Goal: Information Seeking & Learning: Find specific fact

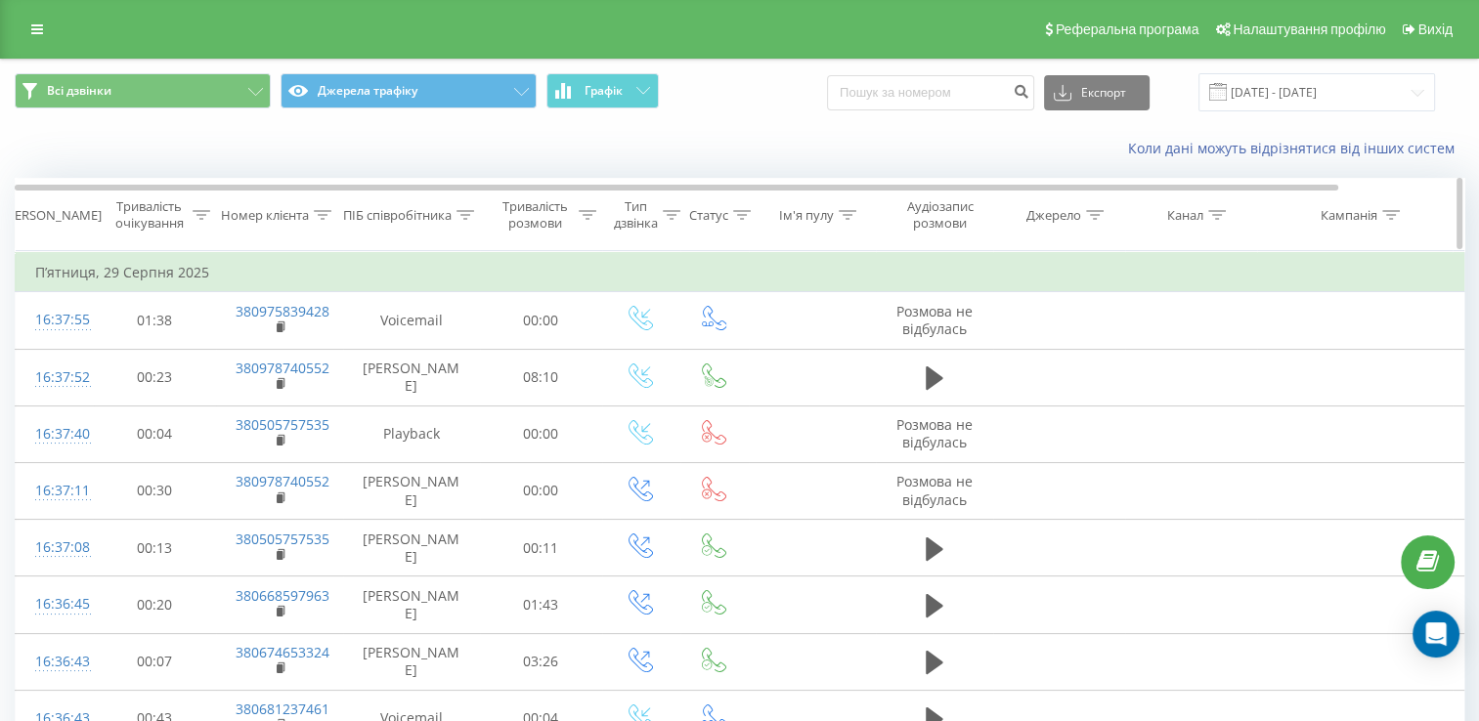
drag, startPoint x: 461, startPoint y: 210, endPoint x: 460, endPoint y: 225, distance: 14.7
click at [461, 210] on icon at bounding box center [465, 215] width 18 height 10
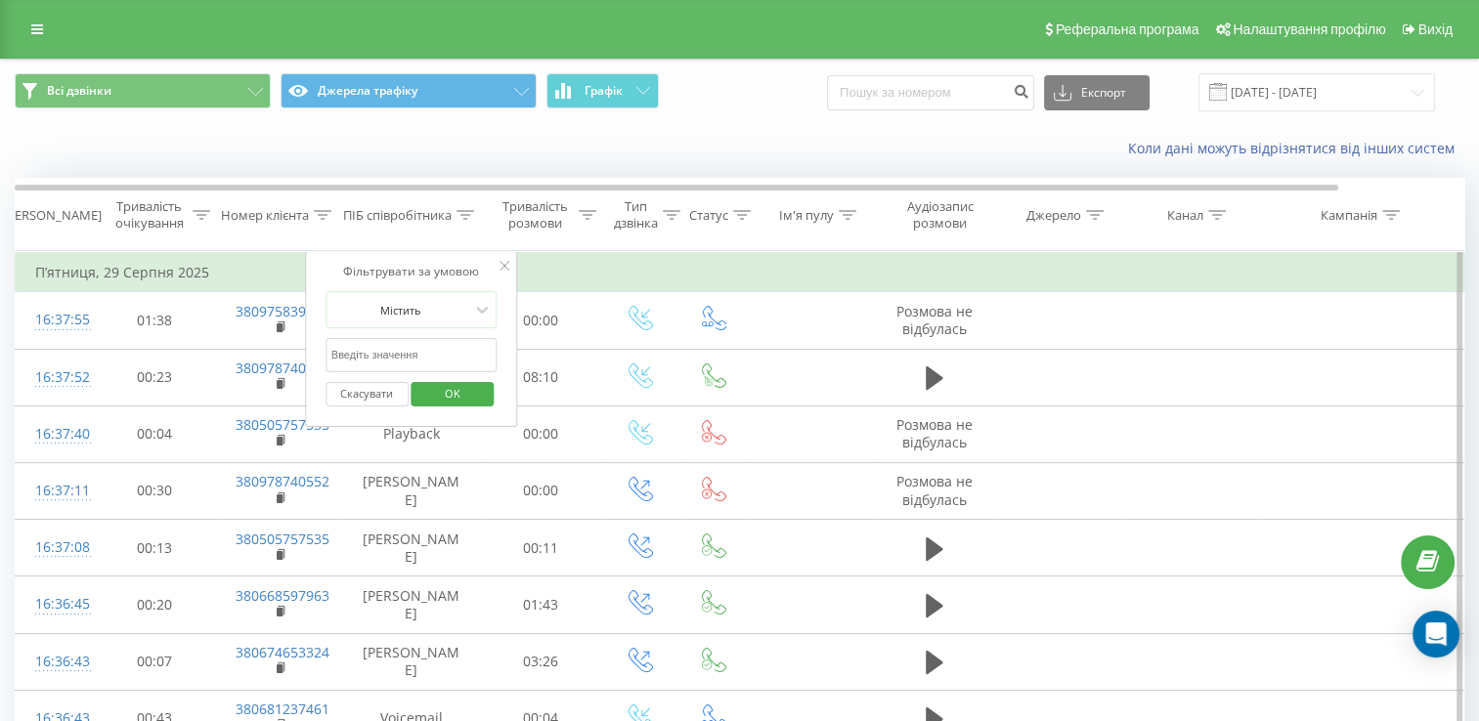
click at [424, 352] on input "text" at bounding box center [411, 355] width 172 height 34
type input "N"
type input "[PERSON_NAME]"
click at [460, 381] on span "OK" at bounding box center [452, 393] width 55 height 30
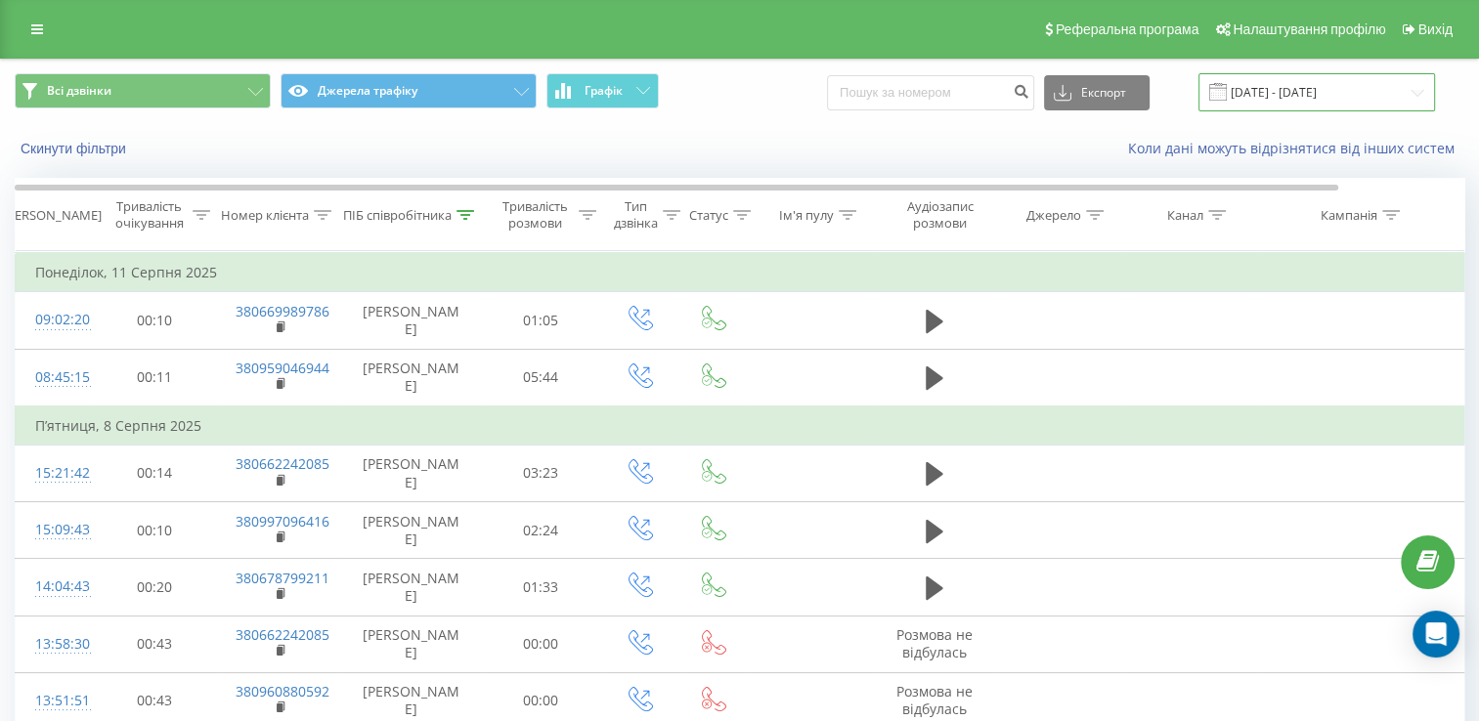
drag, startPoint x: 1348, startPoint y: 86, endPoint x: 1353, endPoint y: 104, distance: 18.3
click at [1348, 86] on input "[DATE] - [DATE]" at bounding box center [1316, 92] width 237 height 38
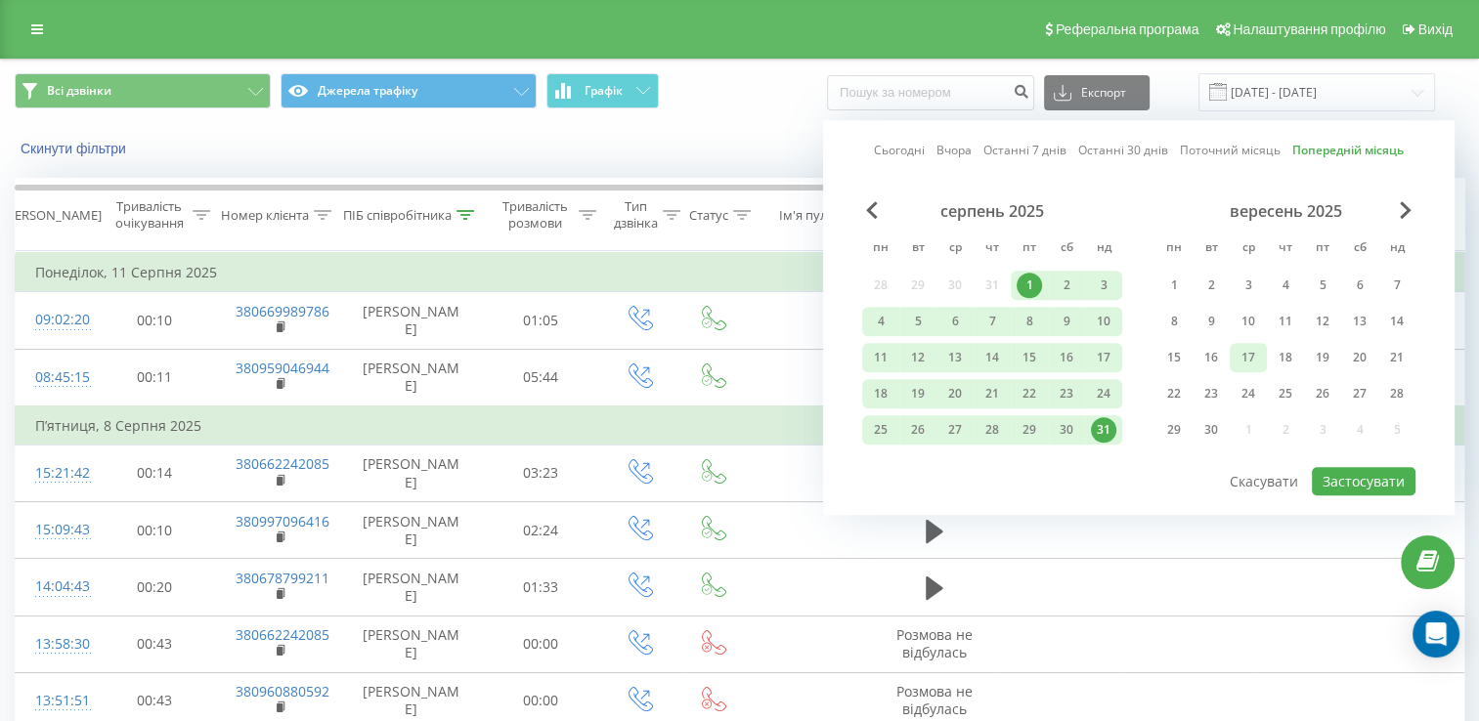
click at [1255, 351] on div "17" at bounding box center [1247, 357] width 25 height 25
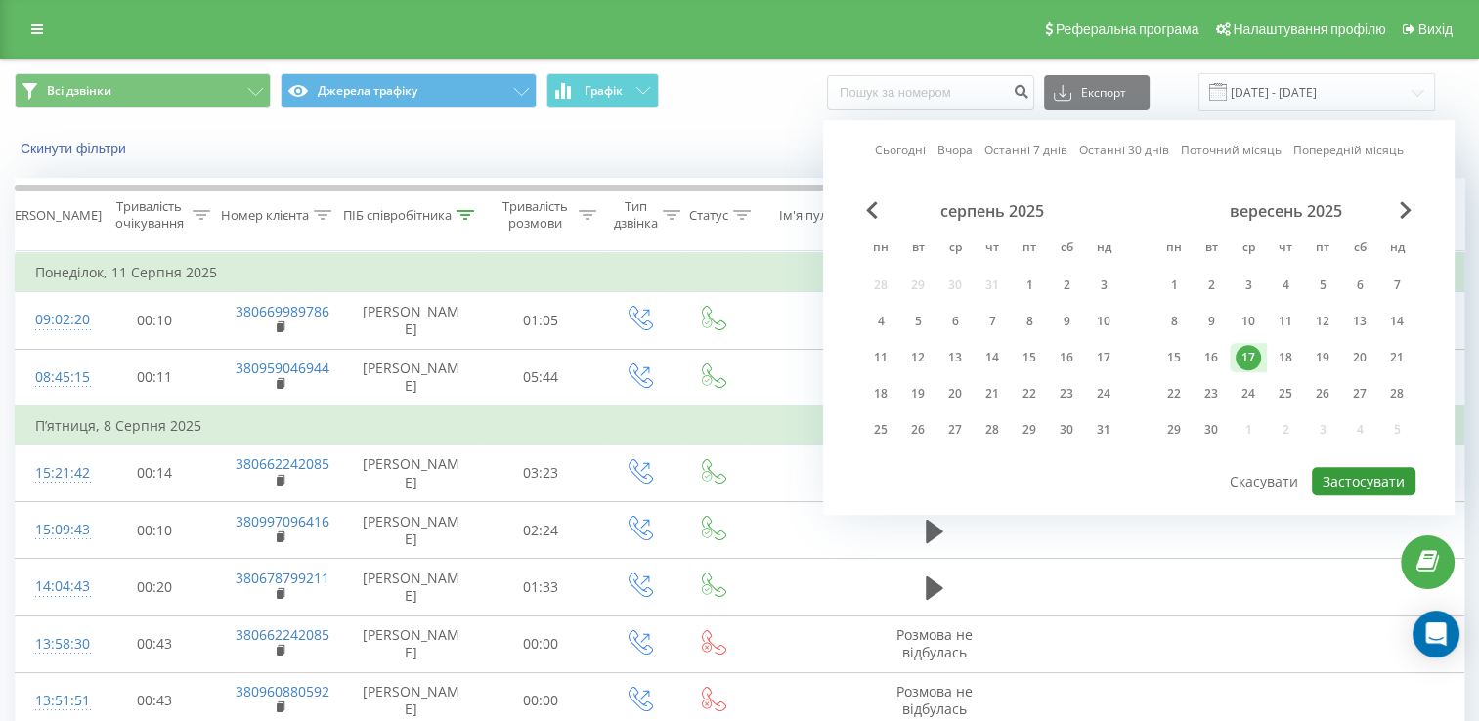
click at [1353, 467] on button "Застосувати" at bounding box center [1364, 481] width 104 height 28
type input "[DATE] - [DATE]"
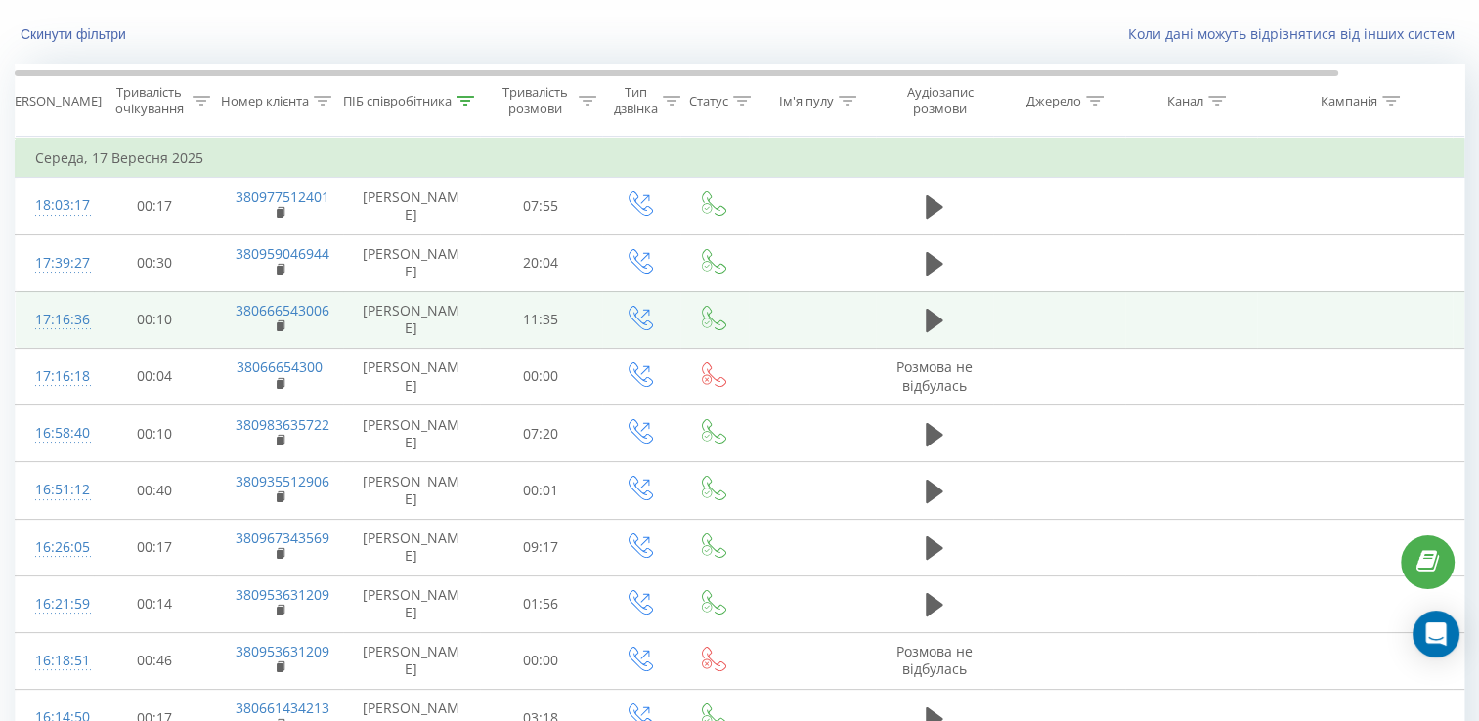
scroll to position [123, 0]
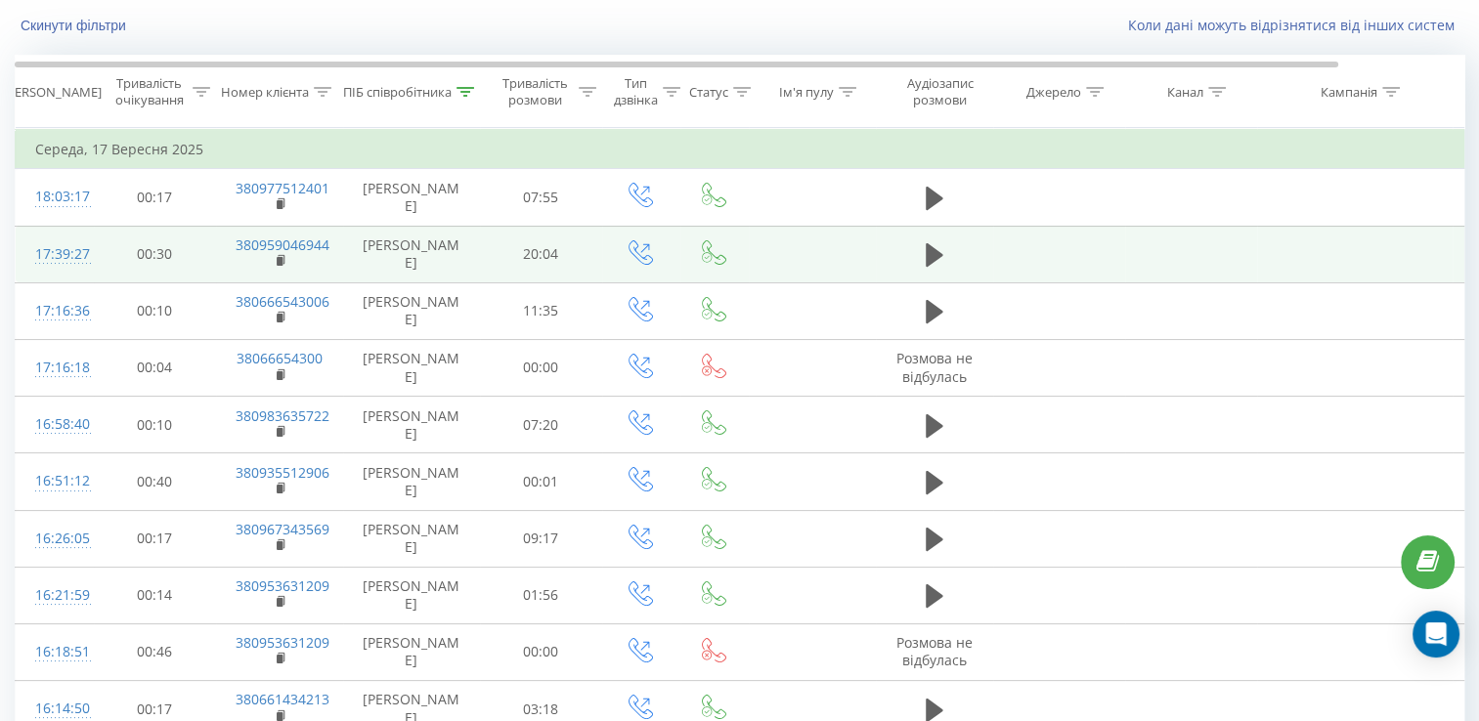
click at [32, 252] on td "17:39:27" at bounding box center [55, 254] width 78 height 57
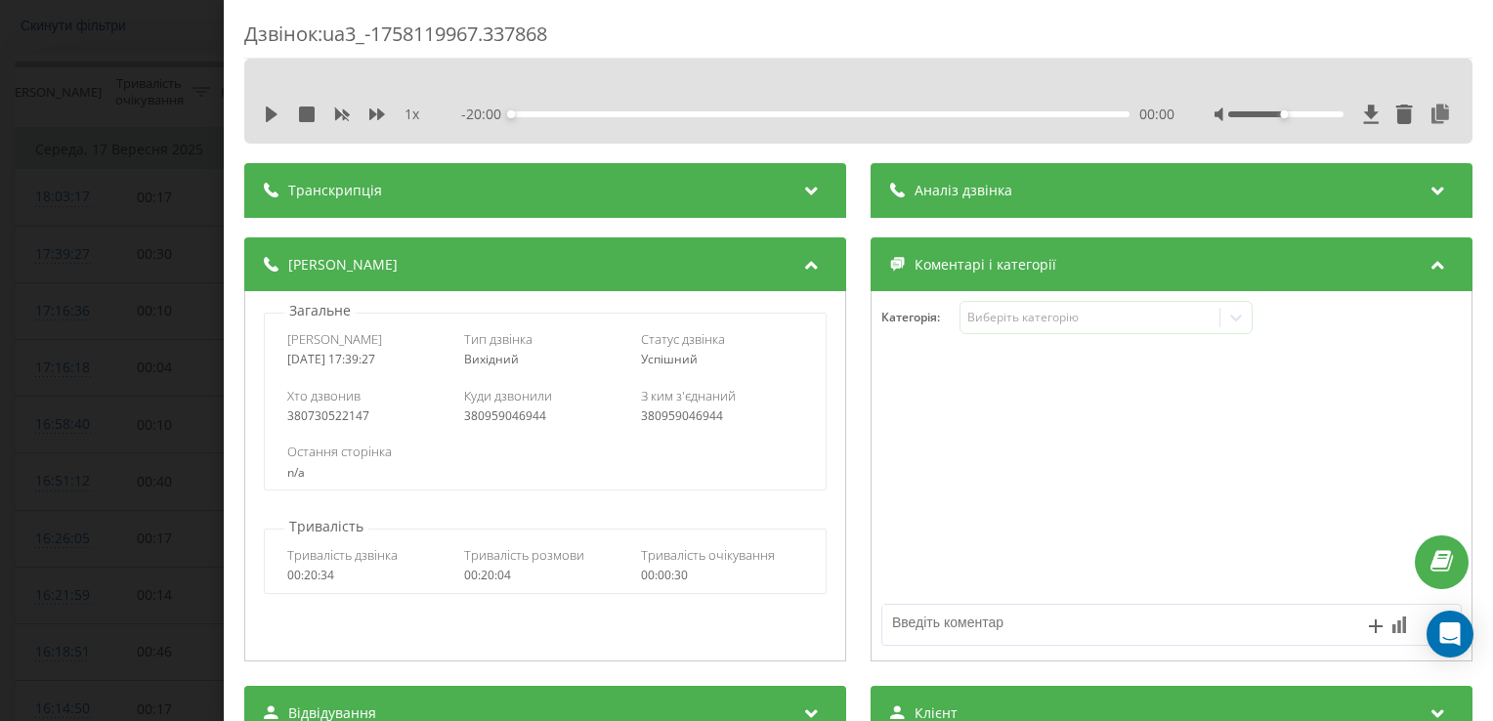
click at [90, 299] on div "Дзвінок : ua3_-1758119967.337868 1 x - 20:00 00:00 00:00 Транскрипція Для AI-ан…" at bounding box center [746, 360] width 1493 height 721
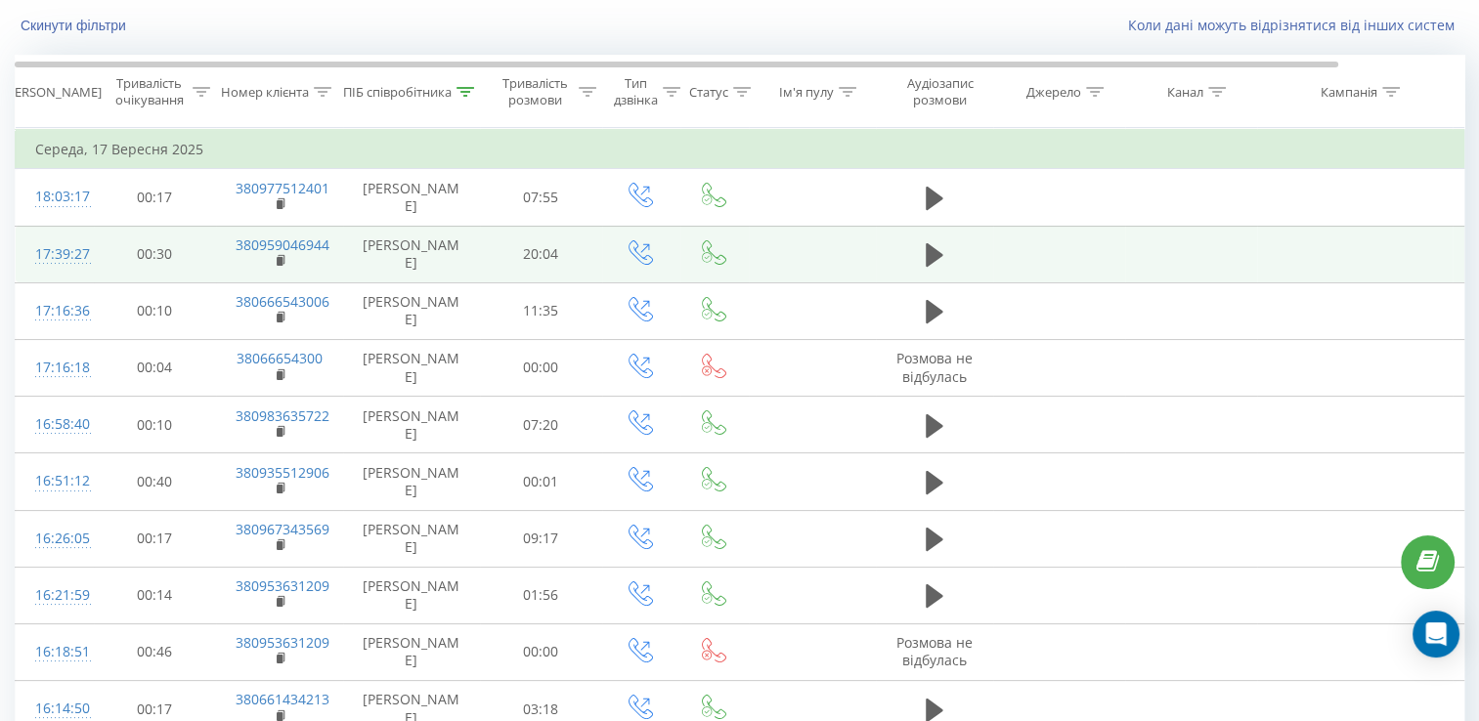
drag, startPoint x: 284, startPoint y: 238, endPoint x: 275, endPoint y: 263, distance: 27.2
click at [275, 263] on td "380959046944" at bounding box center [279, 254] width 127 height 57
click at [281, 262] on rect at bounding box center [280, 261] width 6 height 9
